Goal: Information Seeking & Learning: Understand process/instructions

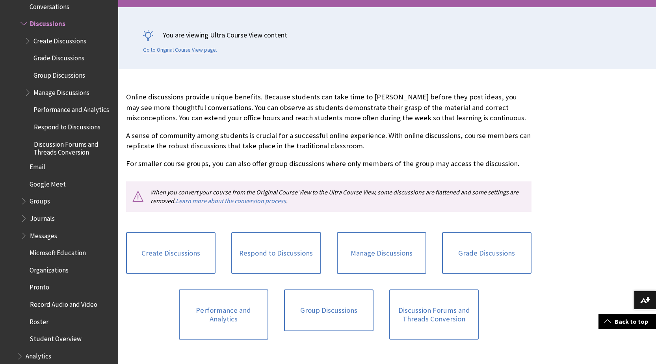
scroll to position [236, 0]
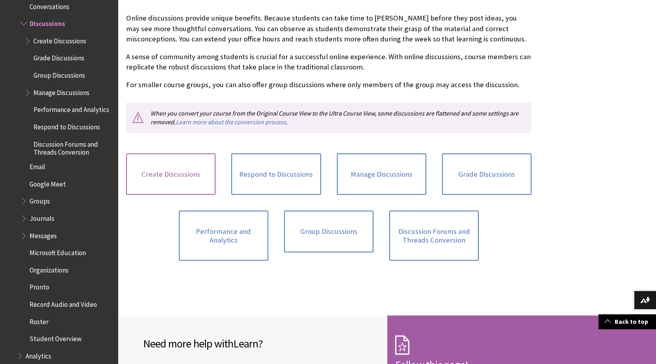
click at [172, 173] on link "Create Discussions" at bounding box center [170, 174] width 89 height 42
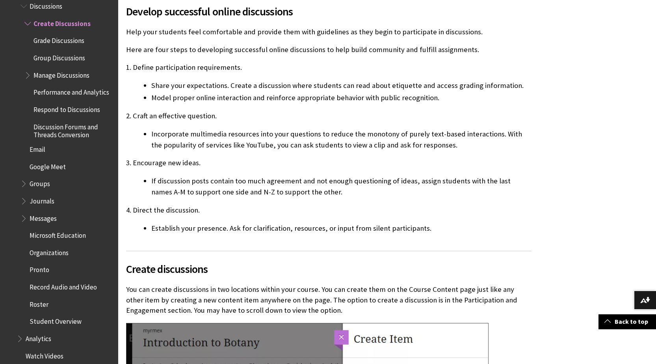
scroll to position [512, 0]
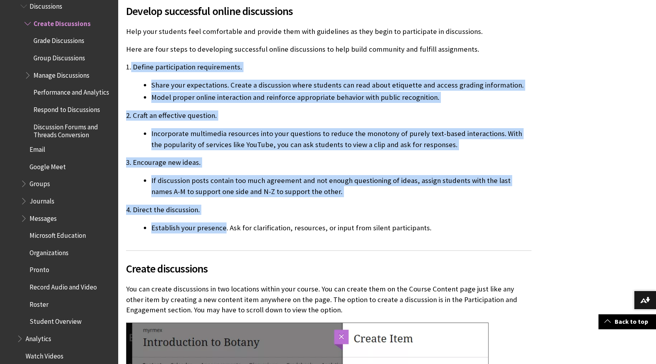
drag, startPoint x: 132, startPoint y: 67, endPoint x: 223, endPoint y: 216, distance: 174.8
click at [223, 216] on div "Develop successful online discussions Help your students feel comfortable and p…" at bounding box center [328, 113] width 405 height 240
copy div "Define participation requirements. Share your expectations. Create a discussion…"
click at [318, 79] on div "Develop successful online discussions Help your students feel comfortable and p…" at bounding box center [328, 113] width 405 height 240
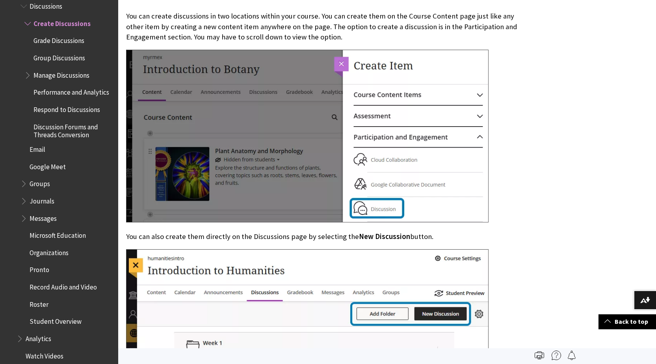
scroll to position [709, 0]
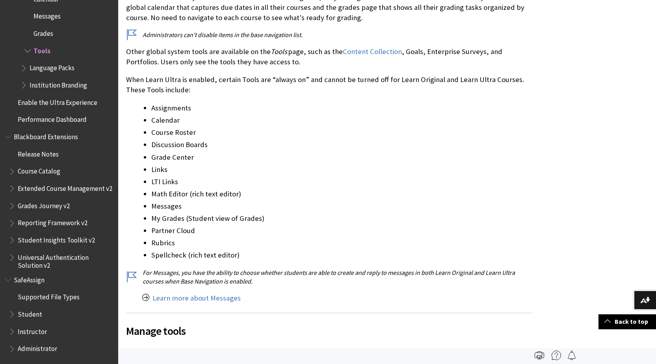
scroll to position [394, 0]
